Goal: Task Accomplishment & Management: Manage account settings

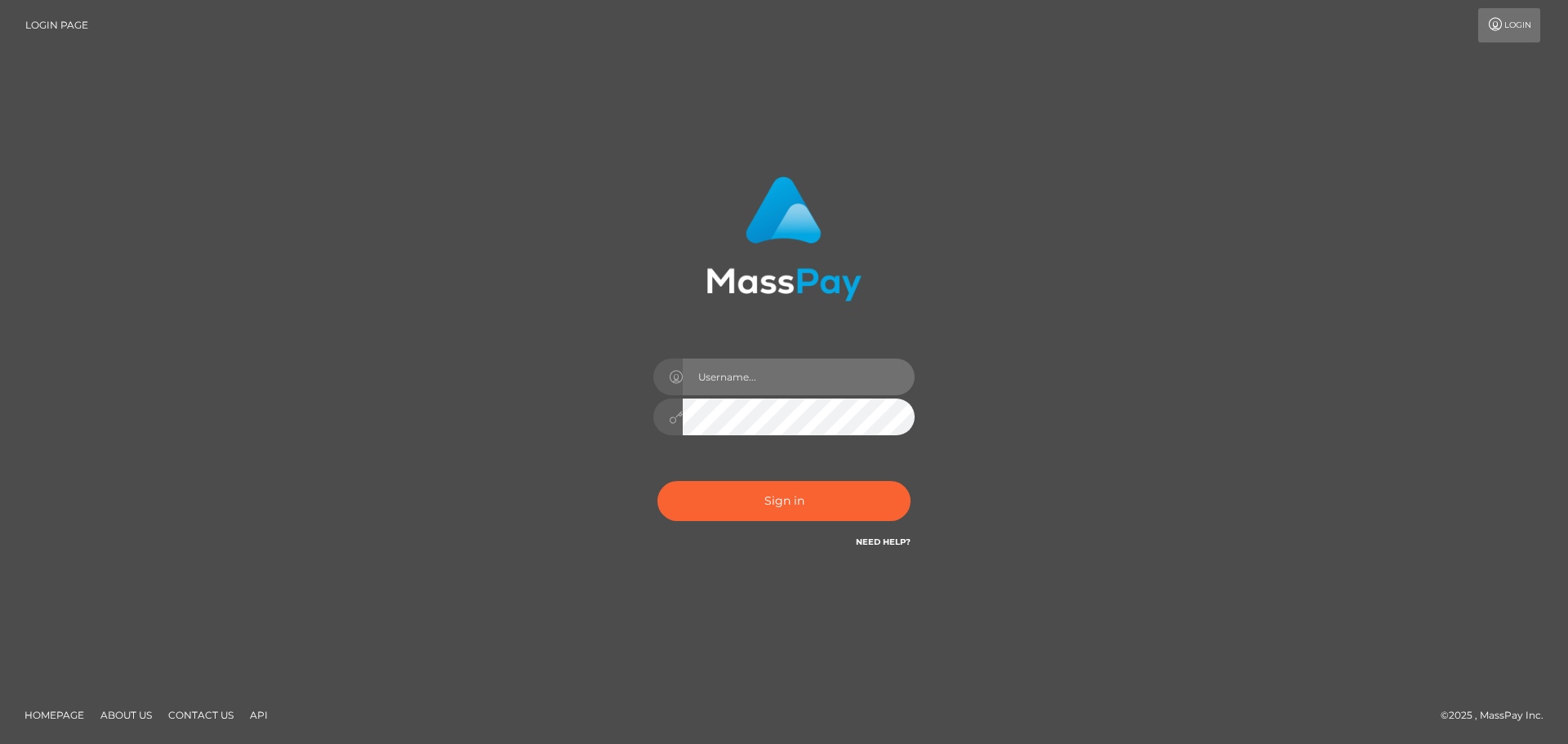
drag, startPoint x: 0, startPoint y: 0, endPoint x: 785, endPoint y: 374, distance: 869.5
click at [785, 374] on input "text" at bounding box center [798, 376] width 232 height 37
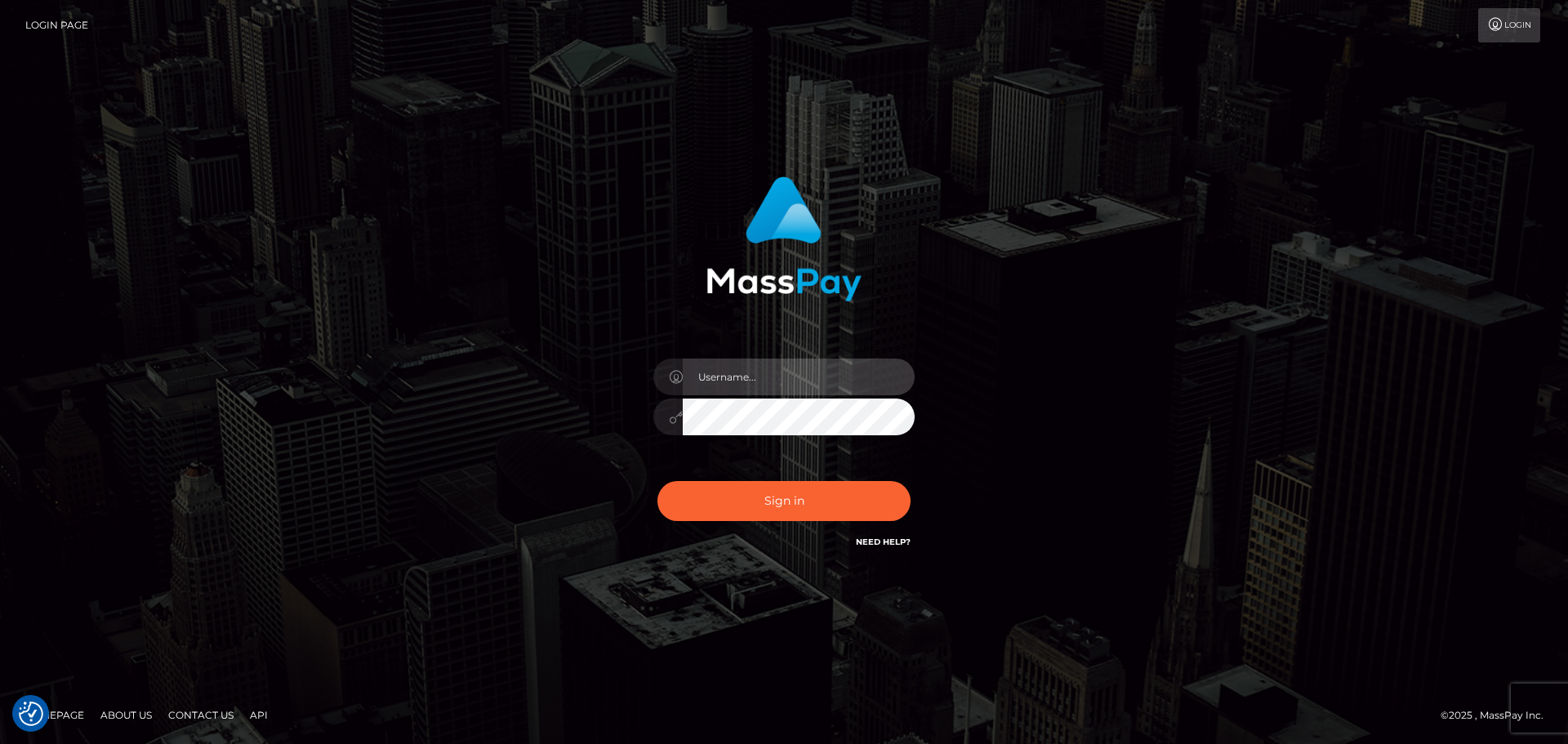
click at [785, 374] on input "text" at bounding box center [798, 376] width 232 height 37
drag, startPoint x: 749, startPoint y: 380, endPoint x: 760, endPoint y: 380, distance: 11.0
click at [749, 380] on input "text" at bounding box center [798, 376] width 232 height 37
type input "[PERSON_NAME].FullStop"
click at [705, 374] on input "[PERSON_NAME].FullStop" at bounding box center [798, 376] width 232 height 37
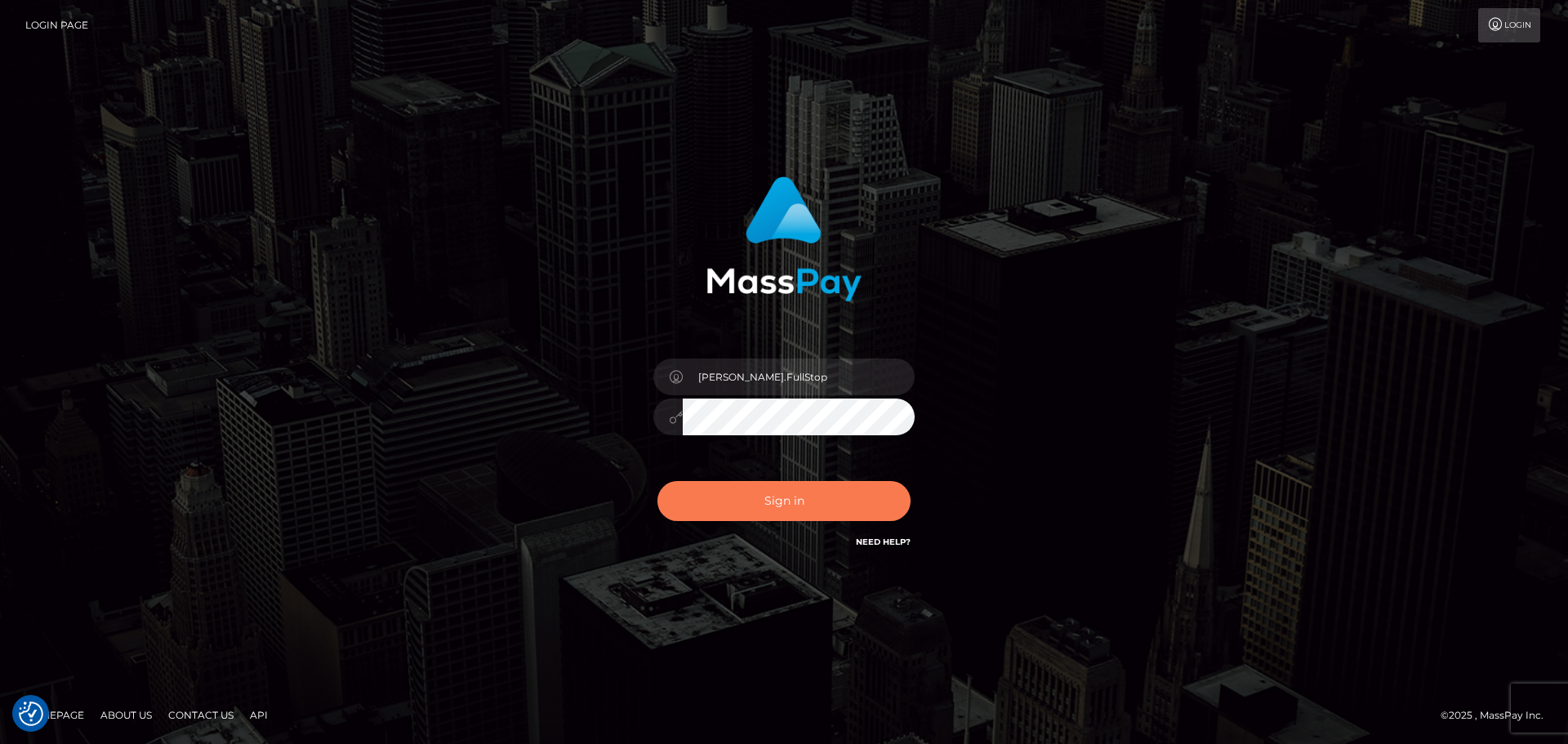
click at [728, 502] on button "Sign in" at bounding box center [784, 501] width 253 height 41
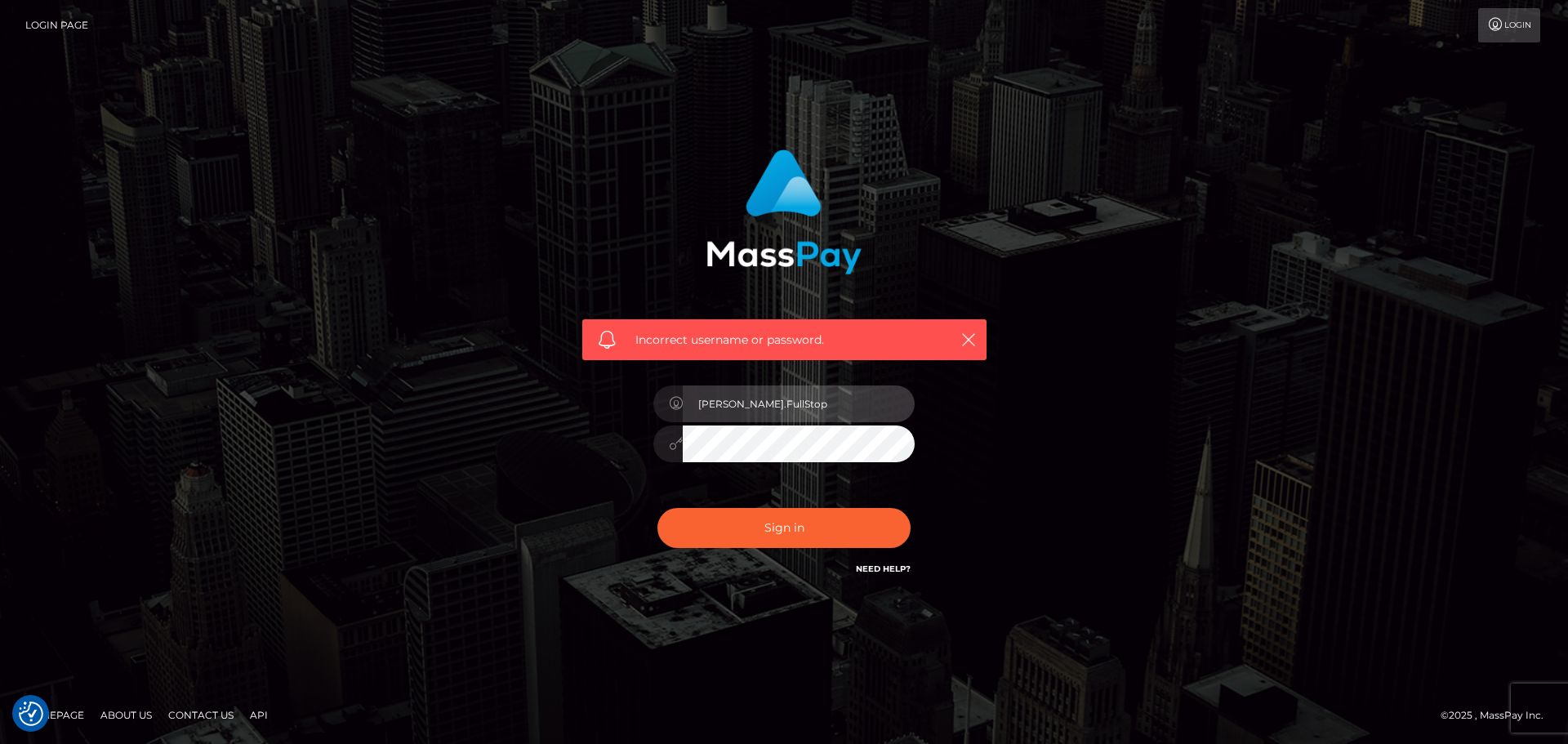
drag, startPoint x: 781, startPoint y: 403, endPoint x: 696, endPoint y: 406, distance: 85.1
click at [696, 406] on input "[PERSON_NAME].FullStop" at bounding box center [798, 403] width 232 height 37
paste input "FullStop.brian"
type input "FullStop.brian"
click at [681, 440] on div at bounding box center [784, 442] width 262 height 32
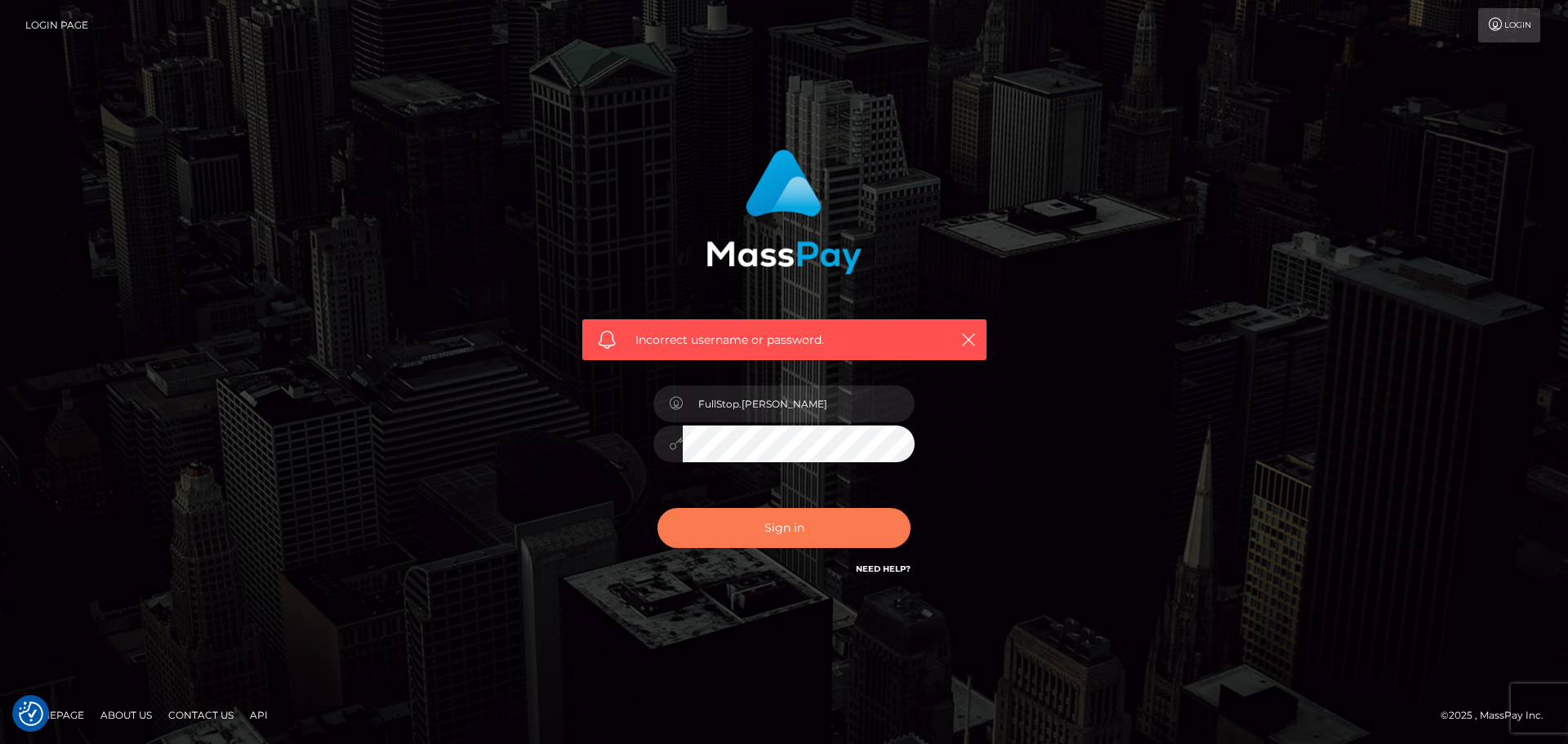
click at [701, 536] on button "Sign in" at bounding box center [784, 528] width 253 height 41
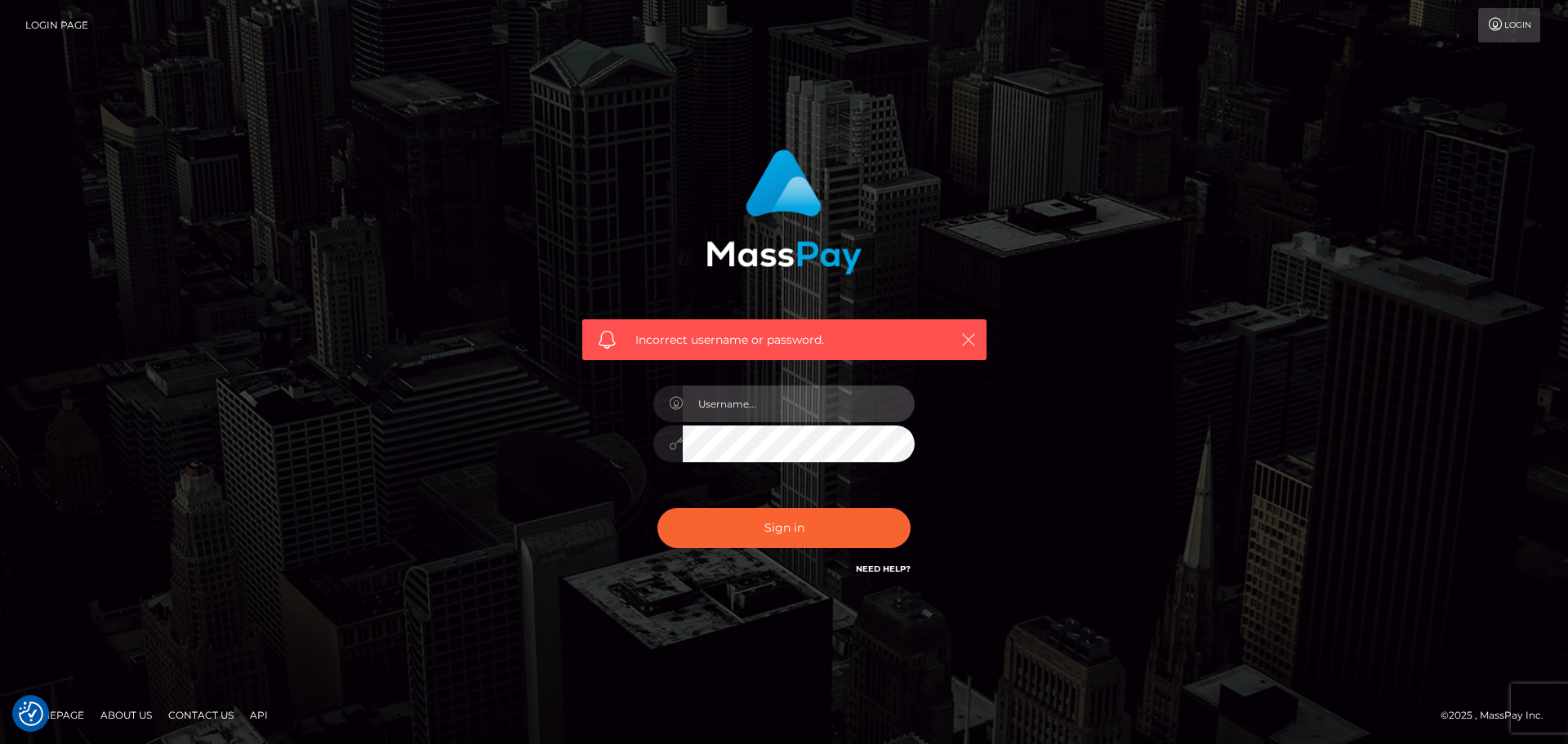
type input "[PERSON_NAME].FullStop"
click at [964, 337] on icon "button" at bounding box center [968, 340] width 17 height 17
click at [948, 403] on div "Incorrect username or password. [PERSON_NAME].FullStop" at bounding box center [784, 364] width 429 height 454
